Goal: Task Accomplishment & Management: Use online tool/utility

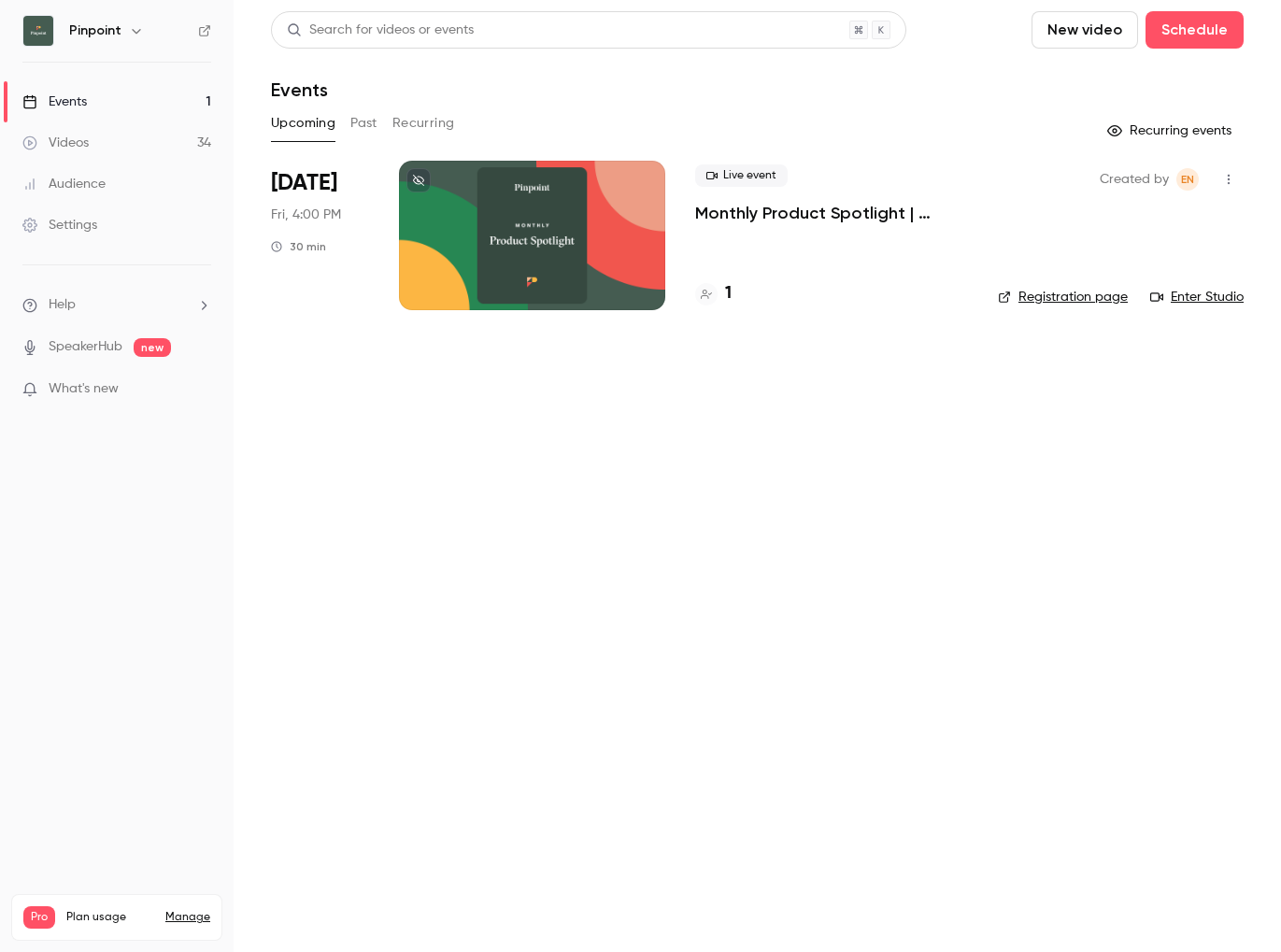
click at [711, 293] on icon at bounding box center [706, 294] width 11 height 9
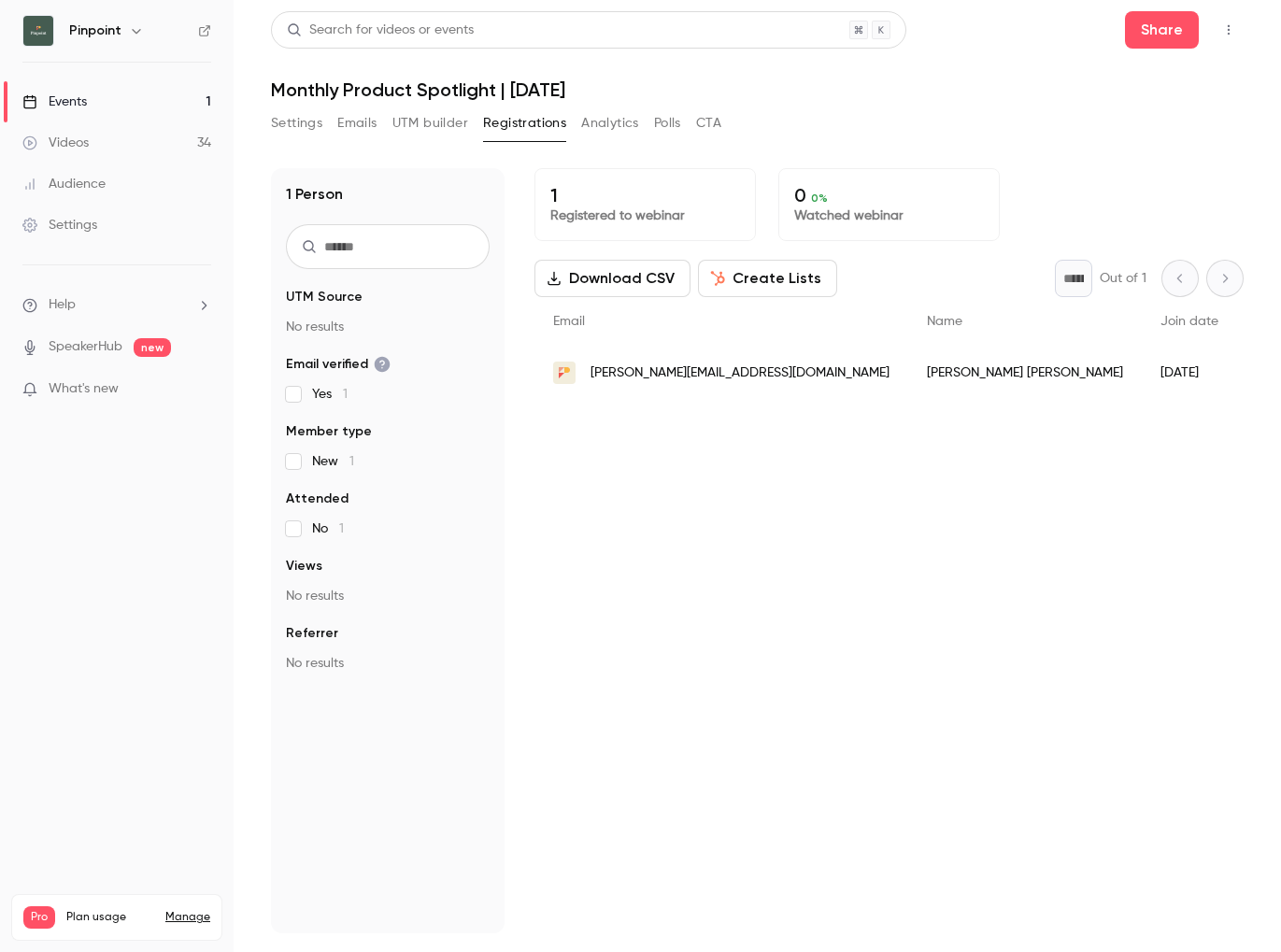
click at [633, 452] on div "1 Registered to webinar 0 0 % Watched webinar Download CSV Create Lists * Out o…" at bounding box center [889, 550] width 710 height 766
click at [281, 123] on button "Settings" at bounding box center [297, 123] width 51 height 30
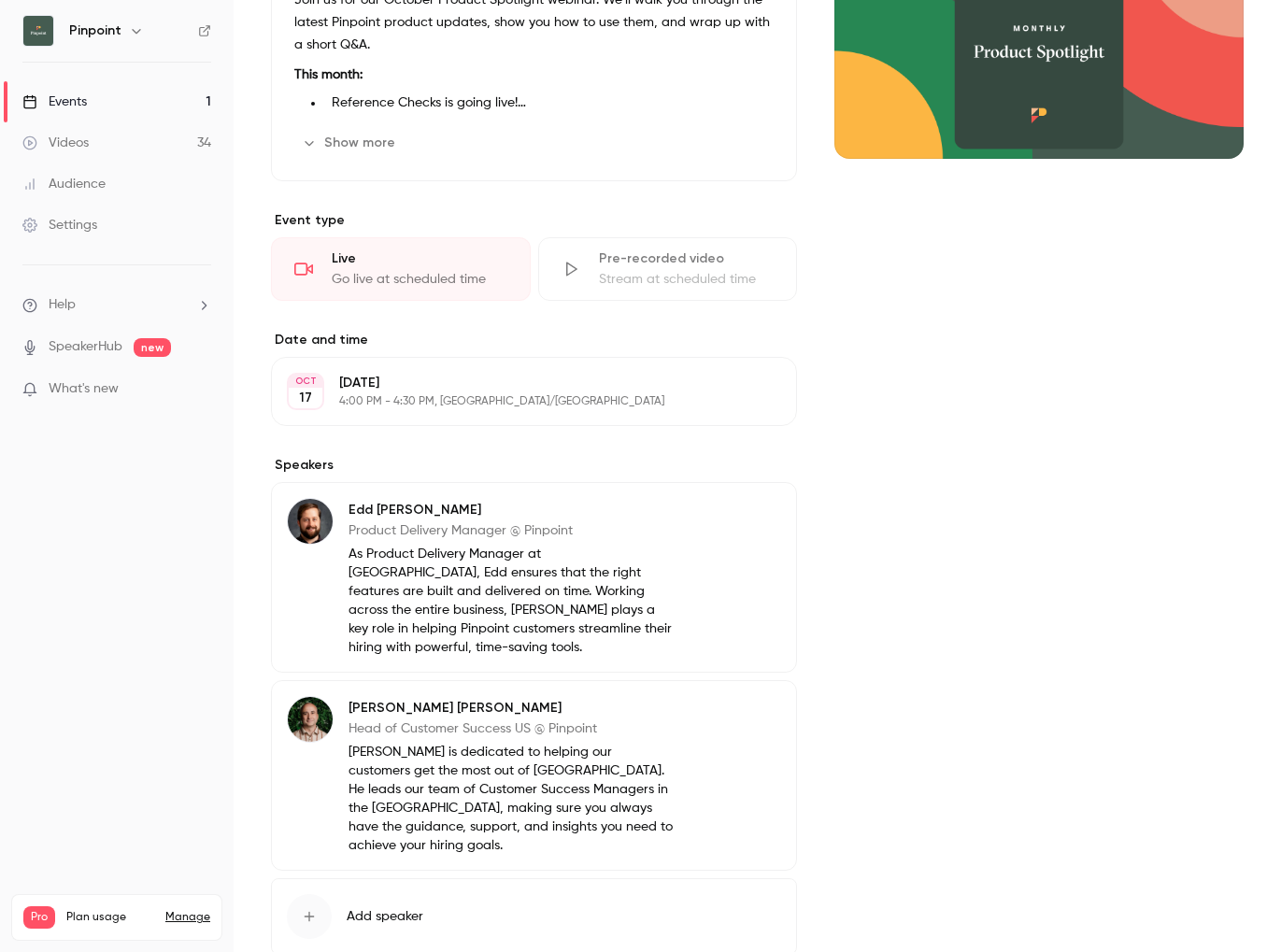
scroll to position [343, 0]
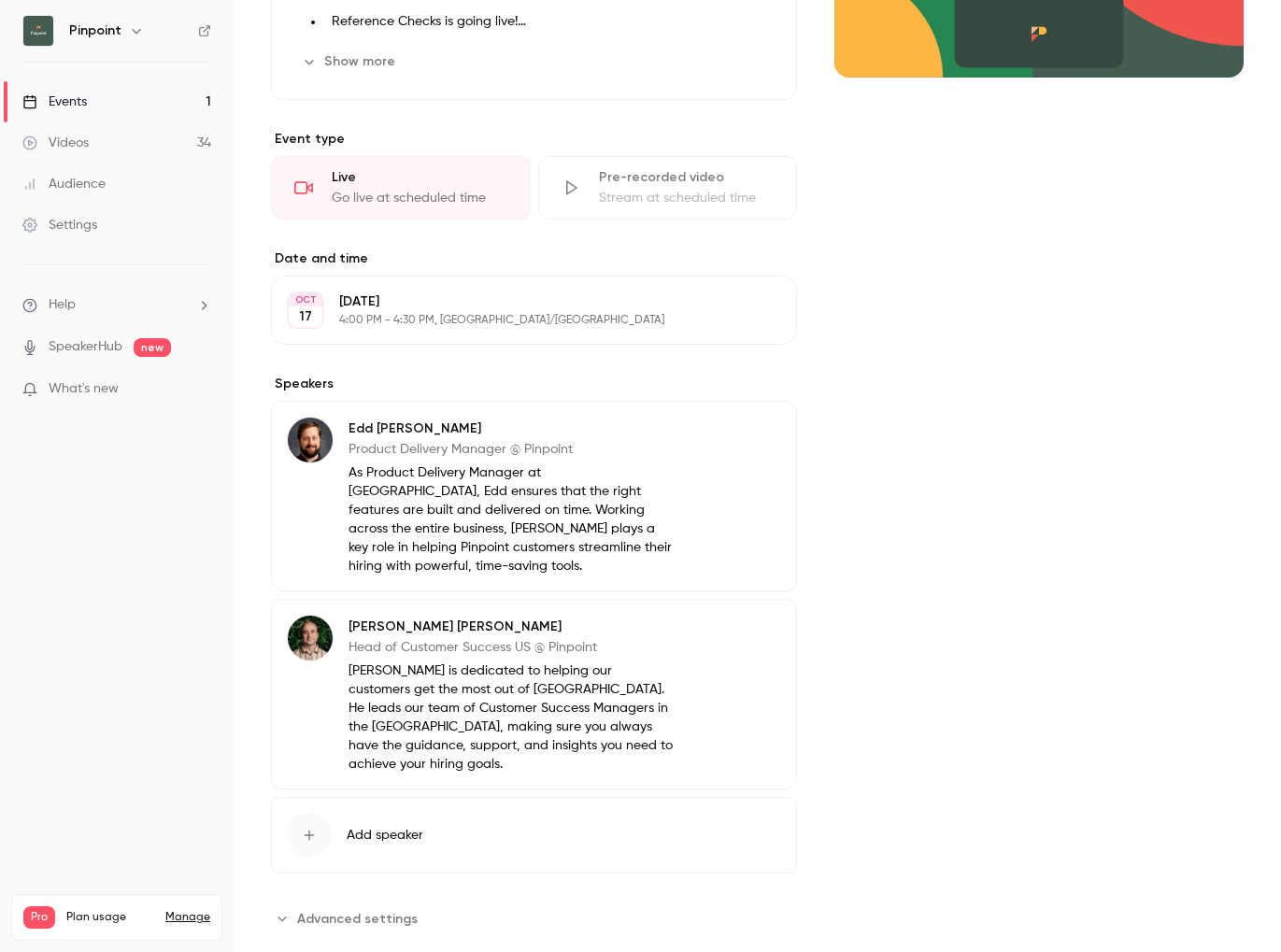
click at [344, 909] on span "Advanced settings" at bounding box center [357, 918] width 120 height 20
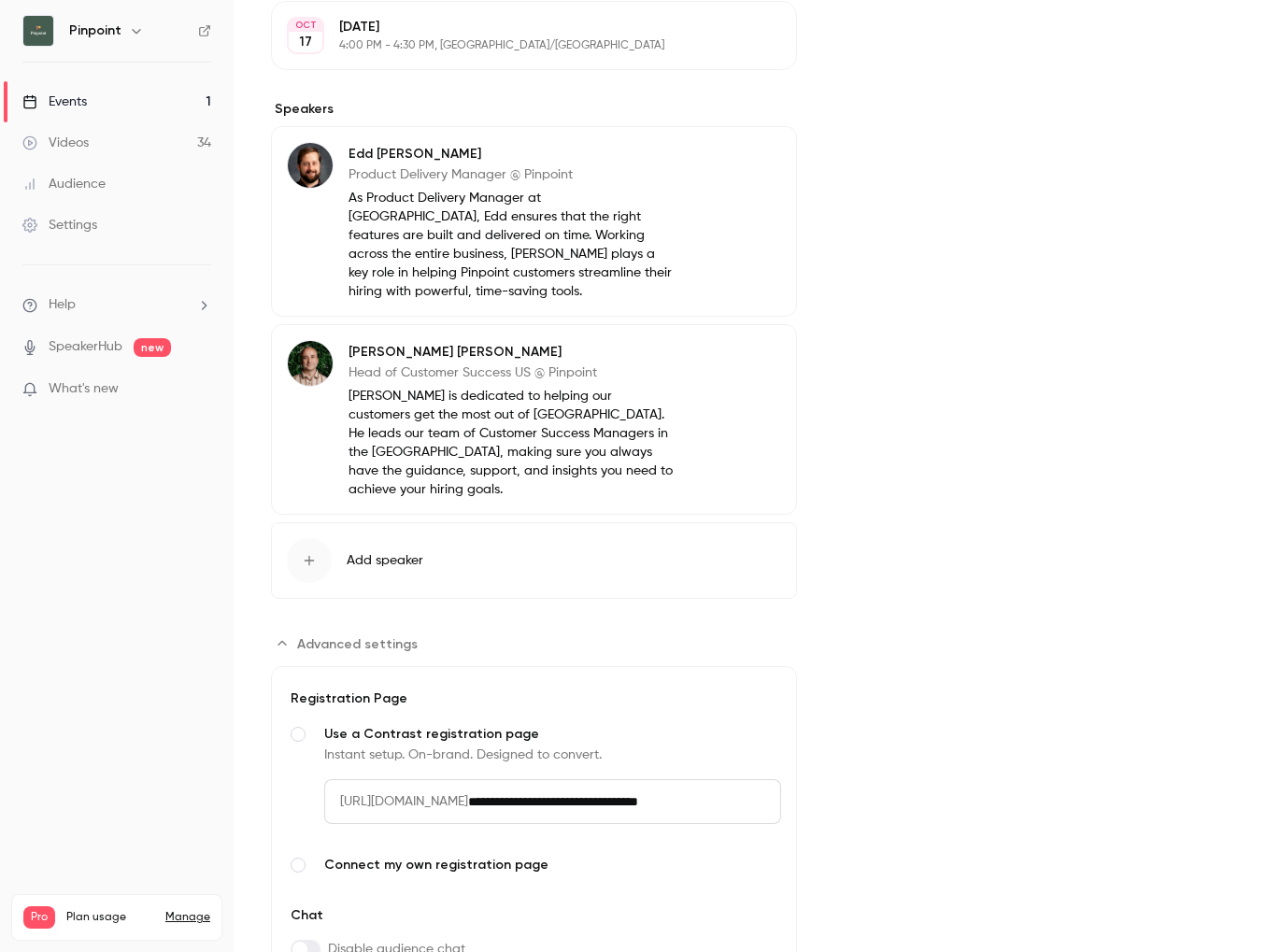
scroll to position [704, 0]
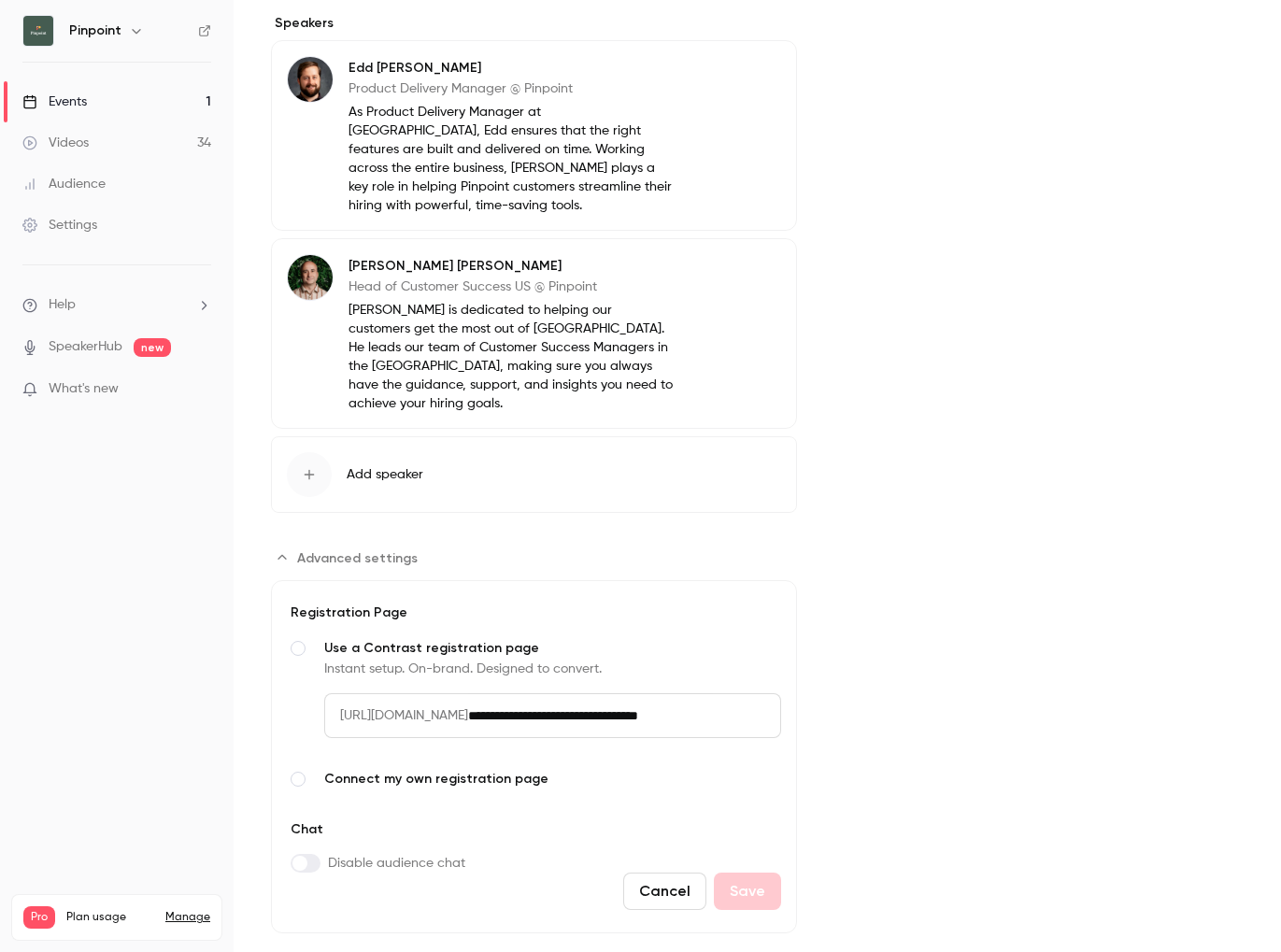
click at [295, 771] on span "Advanced settings" at bounding box center [298, 778] width 15 height 15
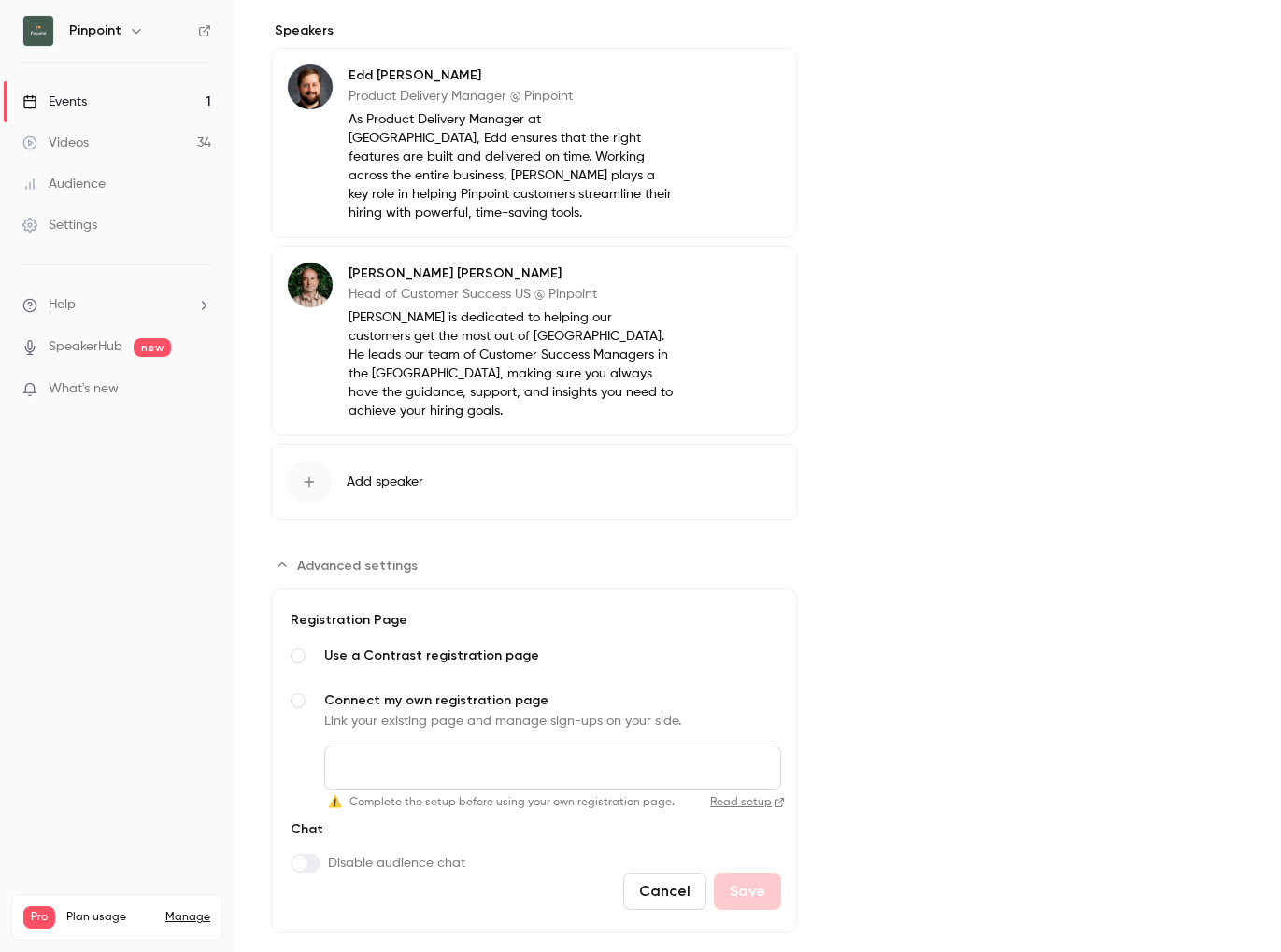
click at [471, 746] on input "Connect my own registration page Link your existing page and manage sign-ups on…" at bounding box center [553, 768] width 457 height 44
